Goal: Information Seeking & Learning: Learn about a topic

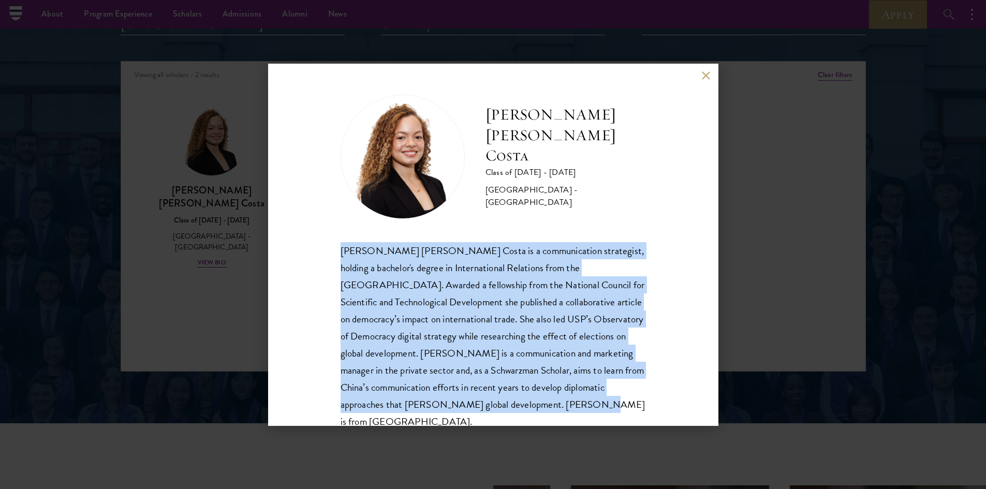
scroll to position [18, 0]
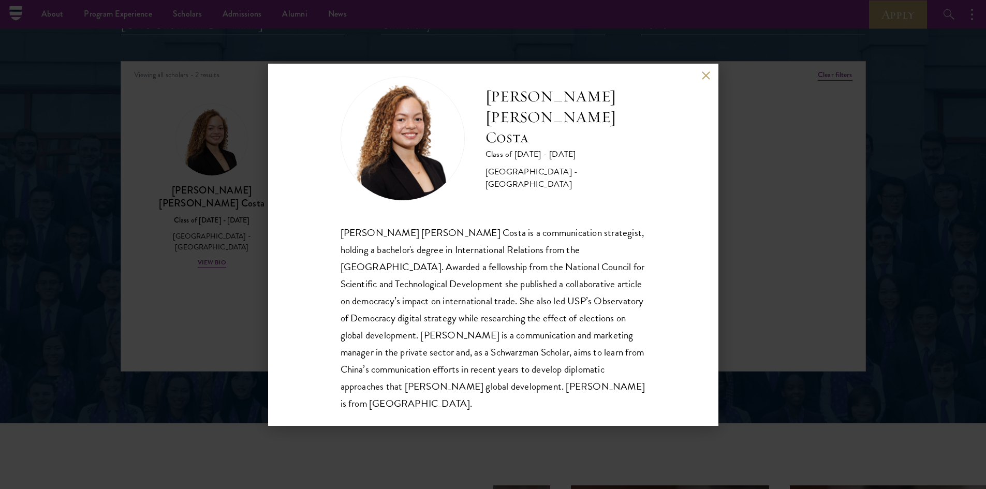
click at [558, 142] on h2 "[PERSON_NAME] [PERSON_NAME] Costa" at bounding box center [566, 117] width 160 height 62
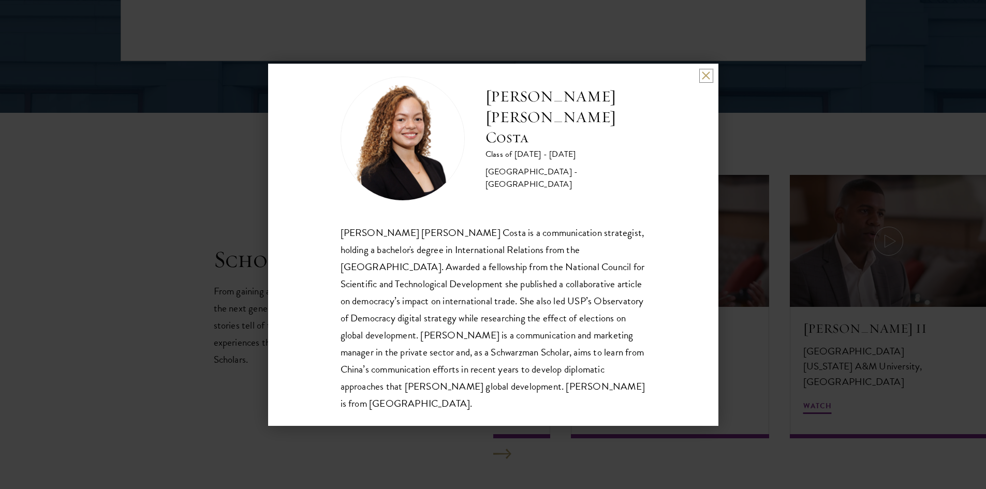
drag, startPoint x: 705, startPoint y: 74, endPoint x: 701, endPoint y: 81, distance: 7.9
click at [705, 73] on button at bounding box center [706, 75] width 9 height 9
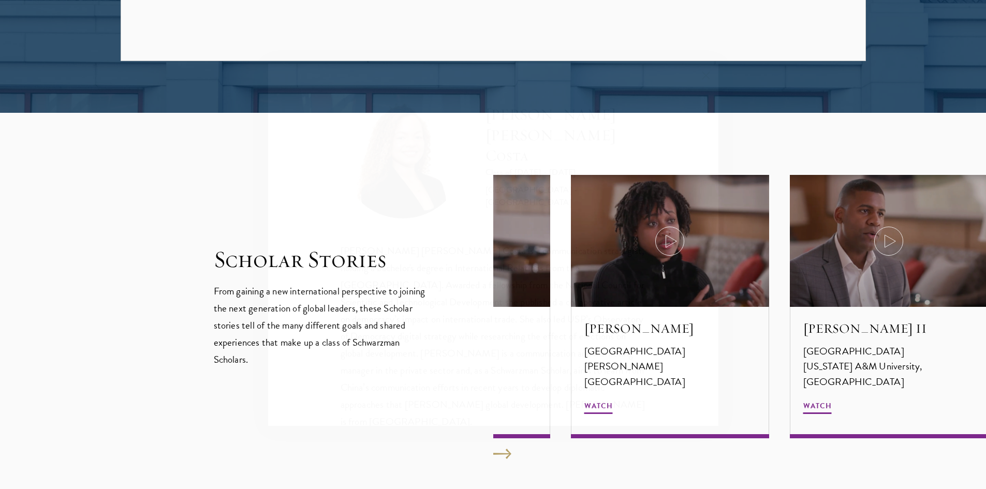
scroll to position [1249, 0]
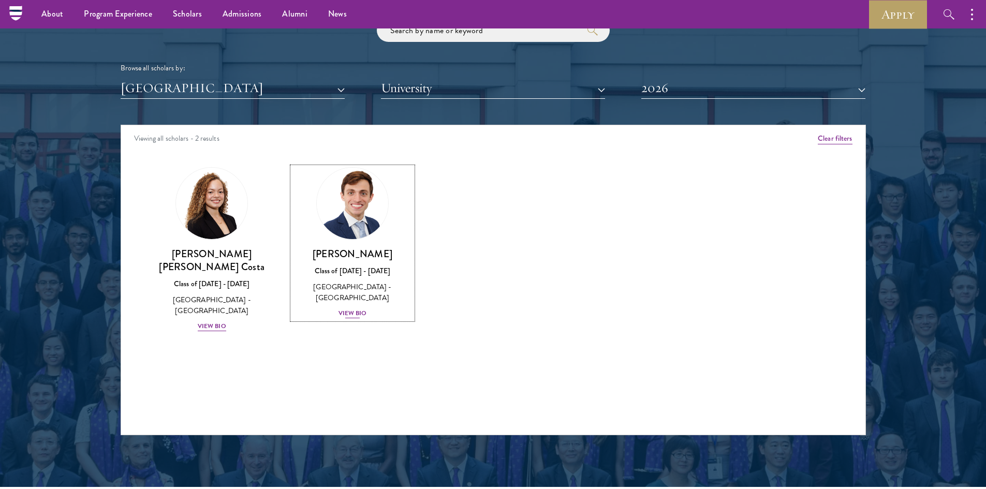
click at [349, 313] on div "View Bio" at bounding box center [353, 313] width 28 height 10
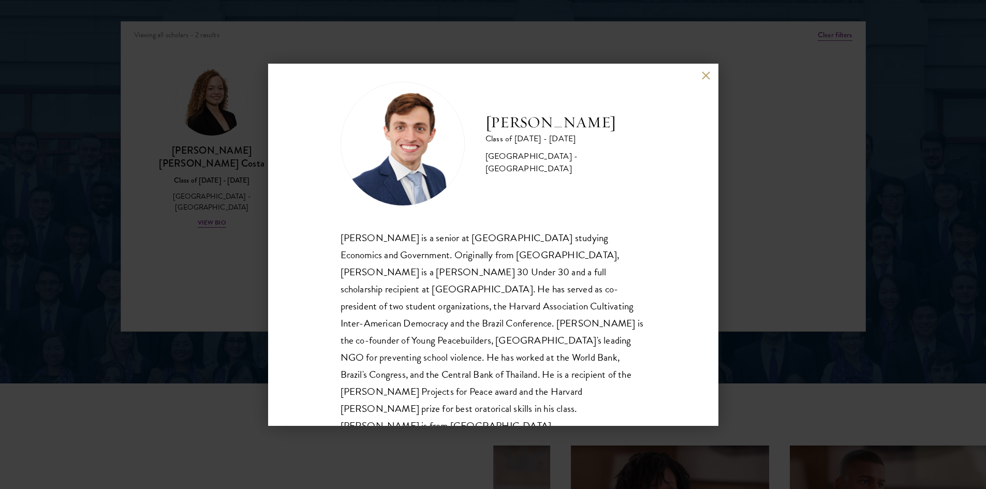
scroll to position [18, 0]
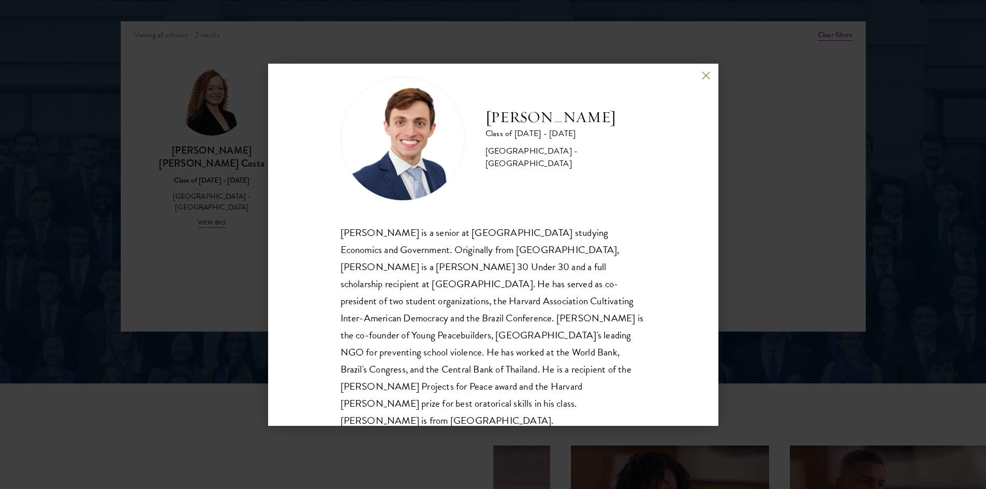
drag, startPoint x: 482, startPoint y: 97, endPoint x: 587, endPoint y: 150, distance: 117.6
click at [608, 144] on div "[PERSON_NAME] Class of [DATE] - [DATE] [GEOGRAPHIC_DATA] - [GEOGRAPHIC_DATA]" at bounding box center [493, 139] width 305 height 124
